Goal: Information Seeking & Learning: Learn about a topic

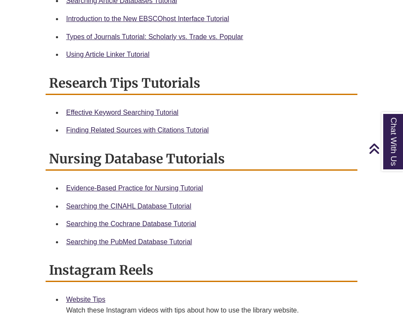
scroll to position [954, 0]
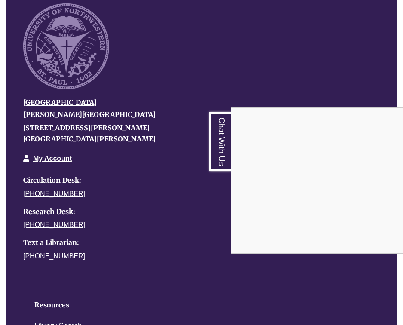
click at [169, 87] on div "Chat With Us" at bounding box center [201, 162] width 403 height 325
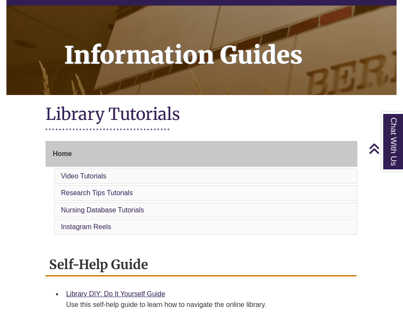
scroll to position [0, 0]
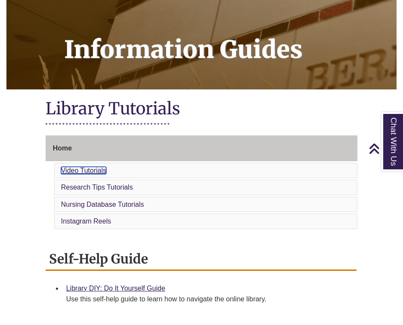
click at [96, 167] on link "Video Tutorials" at bounding box center [84, 170] width 46 height 7
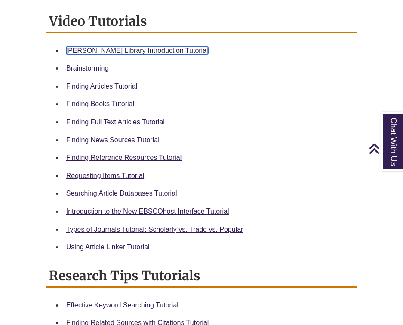
click at [105, 47] on link "[PERSON_NAME] Library Introduction Tutorial" at bounding box center [137, 50] width 142 height 7
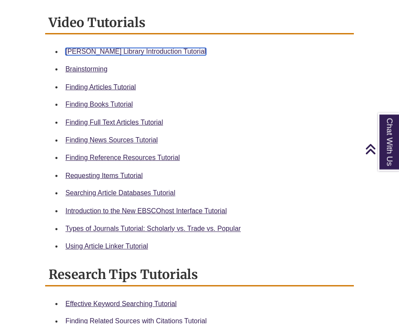
scroll to position [419, 0]
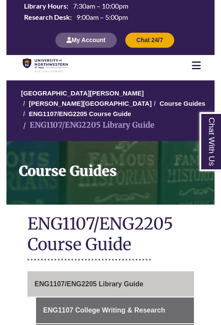
scroll to position [154, 0]
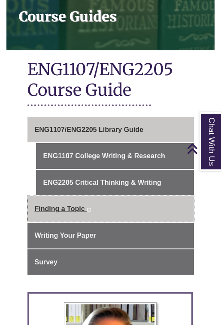
click at [60, 203] on link "Finding a Topic This link opens in a new window This link opens in a new window" at bounding box center [111, 209] width 167 height 26
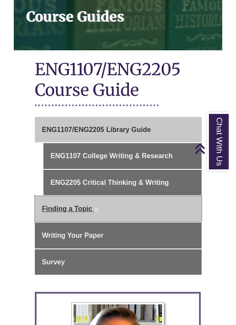
scroll to position [155, 0]
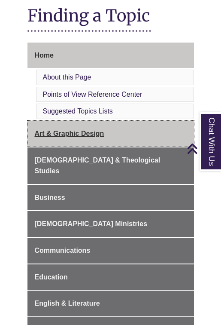
scroll to position [235, 0]
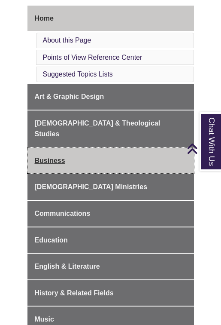
click at [56, 157] on span "Business" at bounding box center [50, 160] width 31 height 7
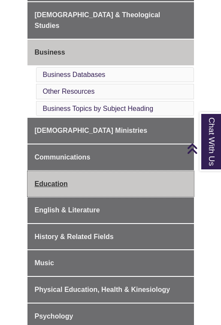
scroll to position [262, 0]
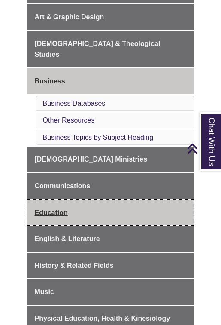
click at [50, 209] on span "Education" at bounding box center [51, 212] width 33 height 7
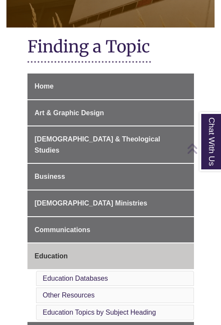
scroll to position [267, 0]
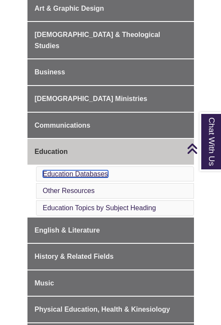
click at [74, 170] on link "Education Databases" at bounding box center [75, 173] width 65 height 7
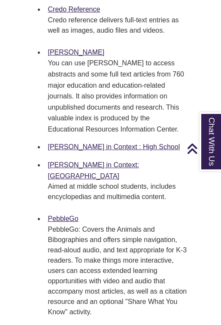
scroll to position [1098, 0]
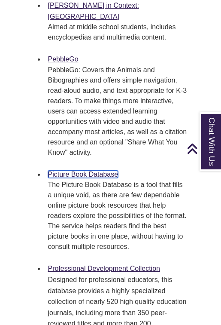
click at [74, 171] on link "Picture Book Database" at bounding box center [83, 174] width 70 height 7
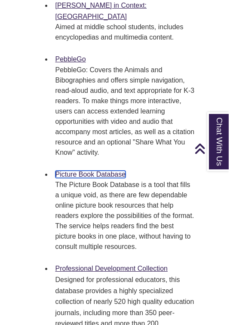
scroll to position [1056, 0]
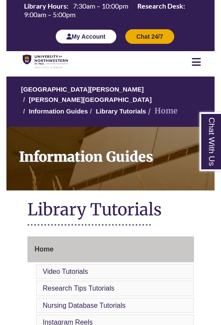
click at [95, 41] on button "My Account" at bounding box center [85, 36] width 61 height 15
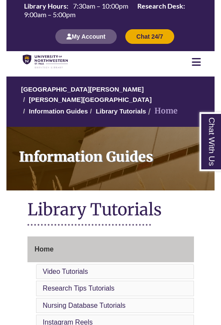
click at [195, 64] on icon at bounding box center [196, 62] width 9 height 10
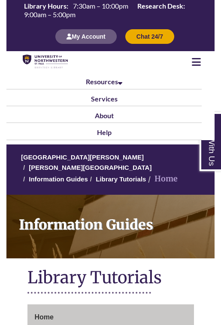
click at [195, 64] on icon at bounding box center [196, 62] width 9 height 10
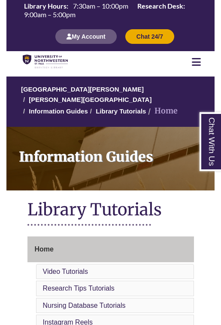
click at [193, 70] on nav "Resources Find Resources Library Search Databases & Articles Interlibrary Loan …" at bounding box center [110, 61] width 208 height 21
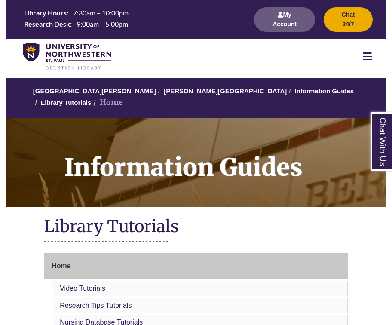
click at [221, 60] on div at bounding box center [367, 56] width 37 height 10
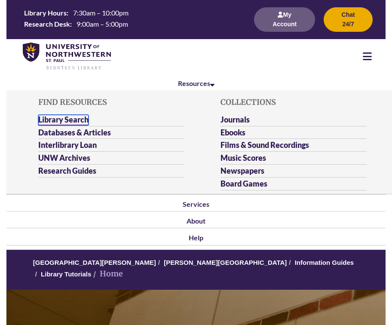
click at [72, 118] on link "Library Search" at bounding box center [63, 120] width 50 height 11
